Goal: Transaction & Acquisition: Subscribe to service/newsletter

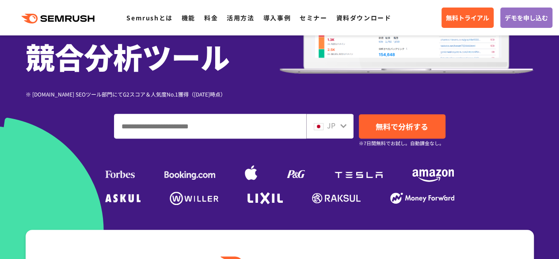
scroll to position [153, 0]
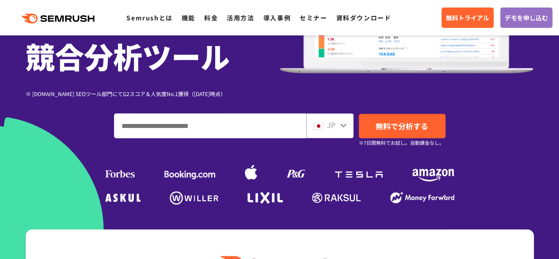
click at [207, 126] on input "ドメイン、キーワードまたはURLを入力してください" at bounding box center [209, 126] width 191 height 24
click at [205, 125] on input "ドメイン、キーワードまたはURLを入力してください" at bounding box center [209, 126] width 191 height 24
click at [334, 131] on div "JP" at bounding box center [329, 125] width 47 height 25
click at [238, 125] on input "ドメイン、キーワードまたはURLを入力してください" at bounding box center [209, 126] width 191 height 24
click at [190, 122] on input "ドメイン、キーワードまたはURLを入力してください" at bounding box center [209, 126] width 191 height 24
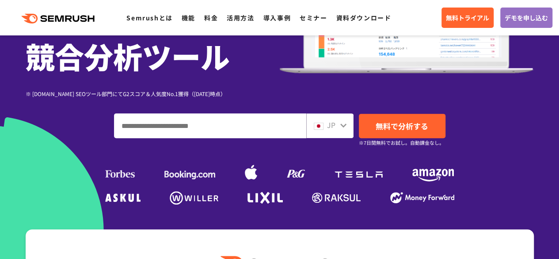
click at [168, 120] on input "ドメイン、キーワードまたはURLを入力してください" at bounding box center [209, 126] width 191 height 24
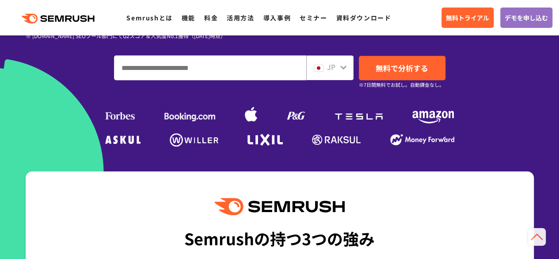
scroll to position [198, 0]
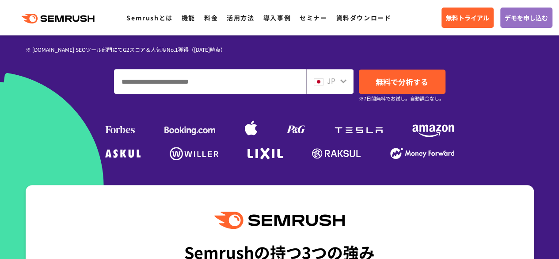
click at [181, 82] on input "ドメイン、キーワードまたはURLを入力してください" at bounding box center [209, 81] width 191 height 24
click at [152, 83] on input "ドメイン、キーワードまたはURLを入力してください" at bounding box center [209, 81] width 191 height 24
type input "****"
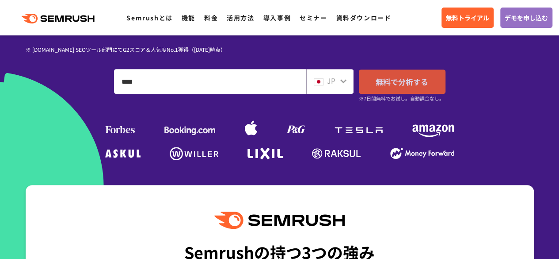
click at [423, 84] on span "無料で分析する" at bounding box center [402, 81] width 53 height 11
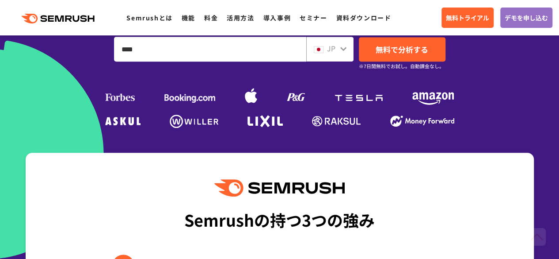
scroll to position [231, 0]
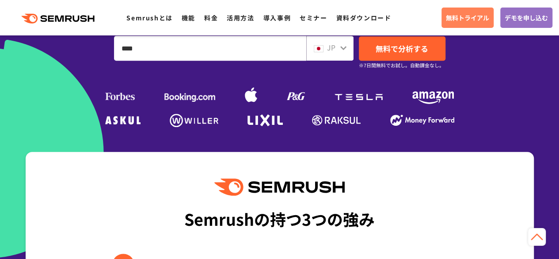
click at [465, 21] on span "無料トライアル" at bounding box center [467, 18] width 43 height 10
